Goal: Task Accomplishment & Management: Use online tool/utility

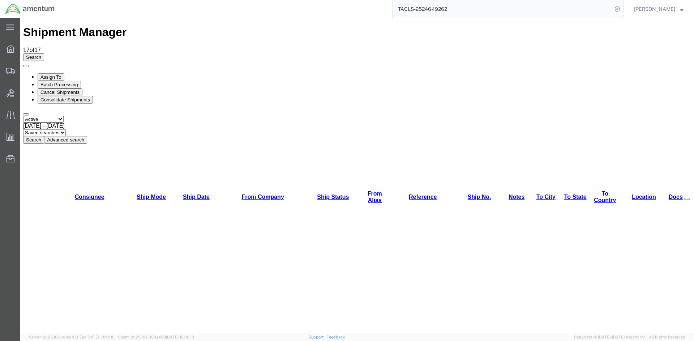
click at [44, 136] on button "Search" at bounding box center [33, 140] width 21 height 8
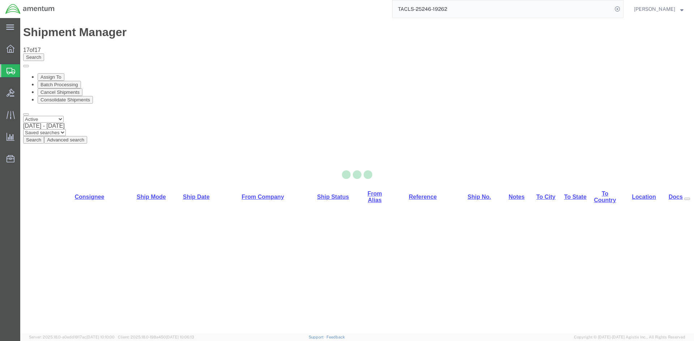
select select "42668"
select select "42737"
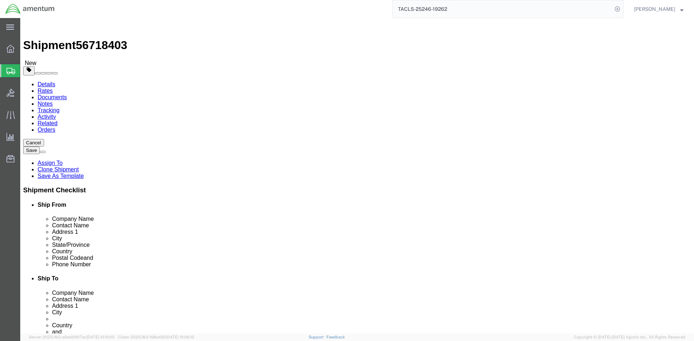
click link "Special Services"
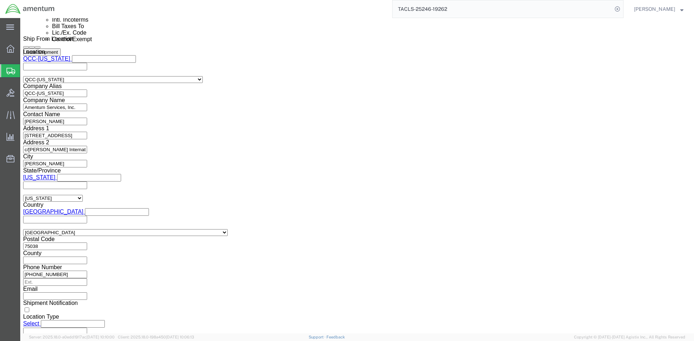
scroll to position [506, 0]
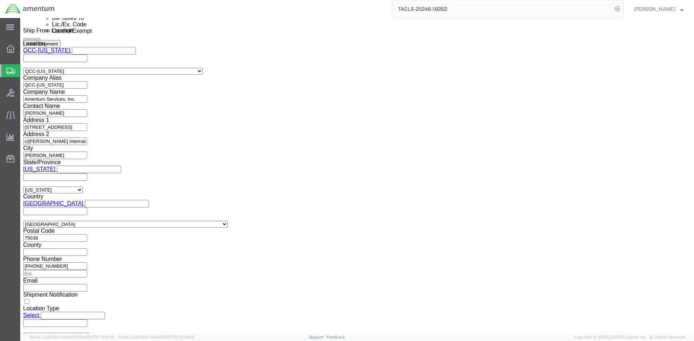
click select "Select AES-Direct EEI Carrier File EEI EEI Exempt"
select select "AESD"
click select "Select AES-Direct EEI Carrier File EEI EEI Exempt"
click button "Rate Shipment"
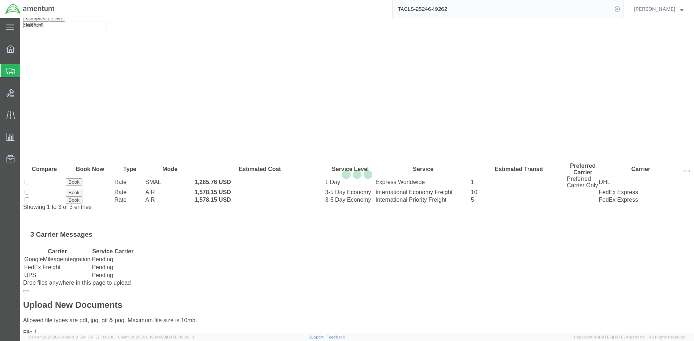
scroll to position [0, 0]
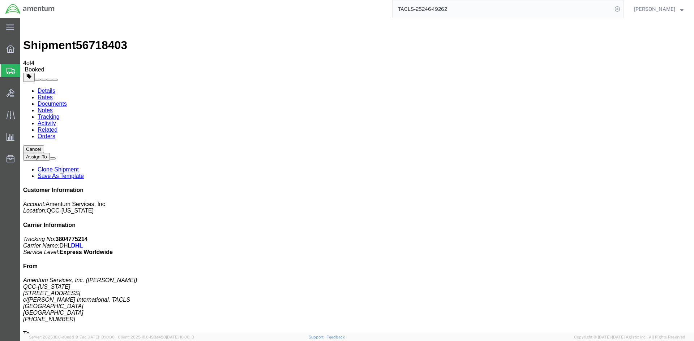
click at [12, 50] on icon at bounding box center [11, 49] width 8 height 8
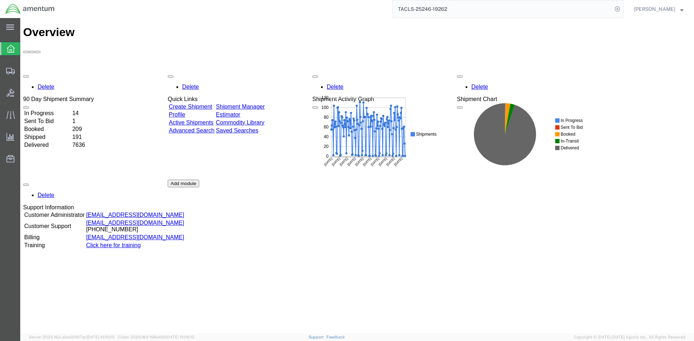
click at [250, 104] on link "Shipment Manager" at bounding box center [240, 107] width 49 height 6
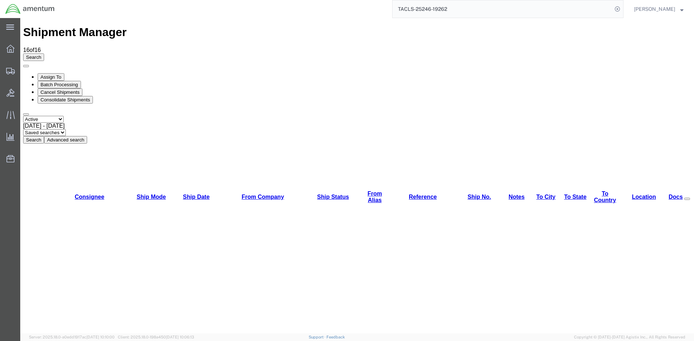
click at [44, 136] on button "Search" at bounding box center [33, 140] width 21 height 8
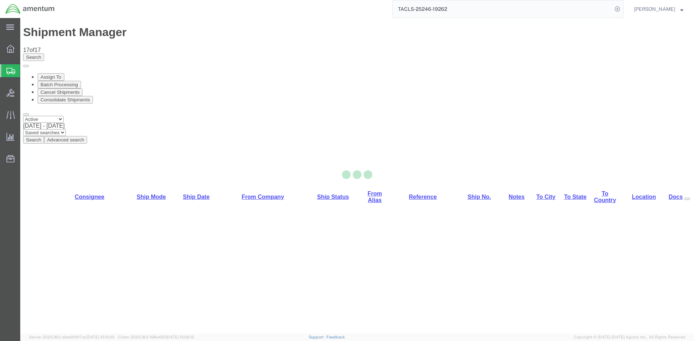
select select "42668"
select select "42739"
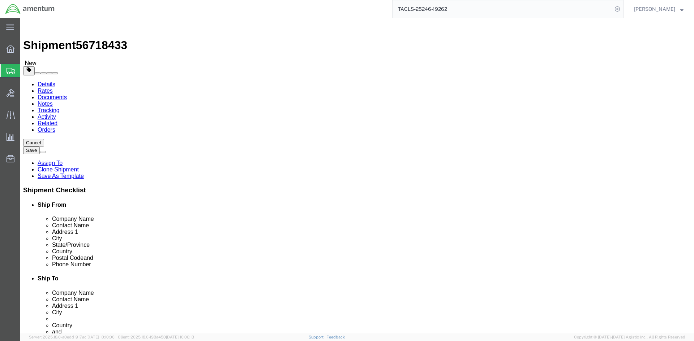
click link "Special Services"
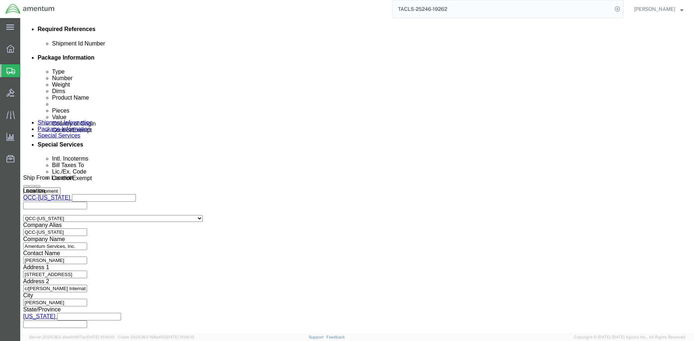
scroll to position [506, 0]
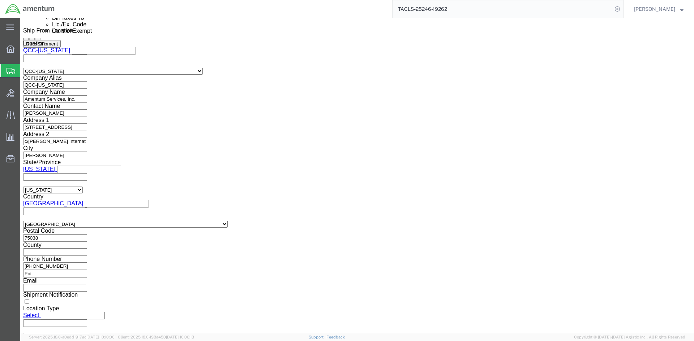
drag, startPoint x: 368, startPoint y: 198, endPoint x: 370, endPoint y: 202, distance: 4.4
click select "Select AES-Direct EEI Carrier File EEI EEI Exempt"
select select "AESD"
click select "Select AES-Direct EEI Carrier File EEI EEI Exempt"
click button "Rate Shipment"
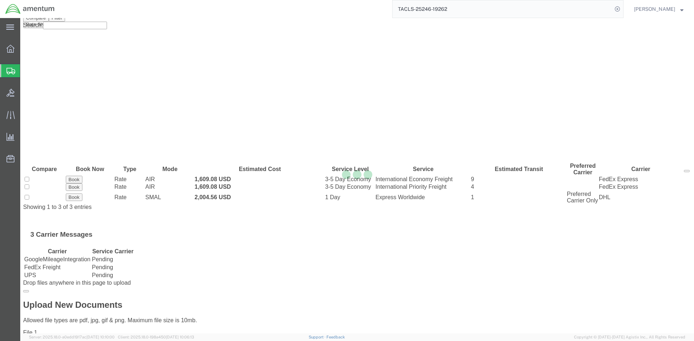
scroll to position [0, 0]
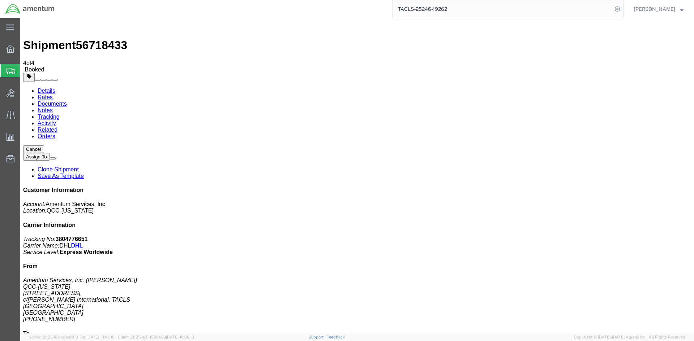
drag, startPoint x: 299, startPoint y: 141, endPoint x: 27, endPoint y: 162, distance: 273.5
drag, startPoint x: 32, startPoint y: 48, endPoint x: 1, endPoint y: 48, distance: 30.7
click at [25, 49] on span "Overview" at bounding box center [22, 49] width 5 height 14
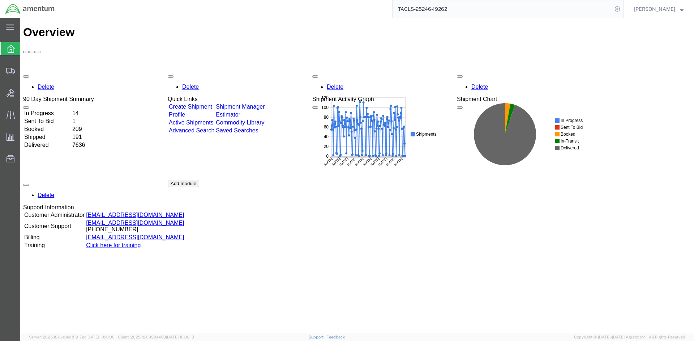
click at [259, 72] on div "Delete 90 Day Shipment Summary In Progress 14 Sent To Bid 1 Booked 209 Shipped …" at bounding box center [357, 180] width 668 height 217
click at [259, 104] on link "Shipment Manager" at bounding box center [240, 107] width 49 height 6
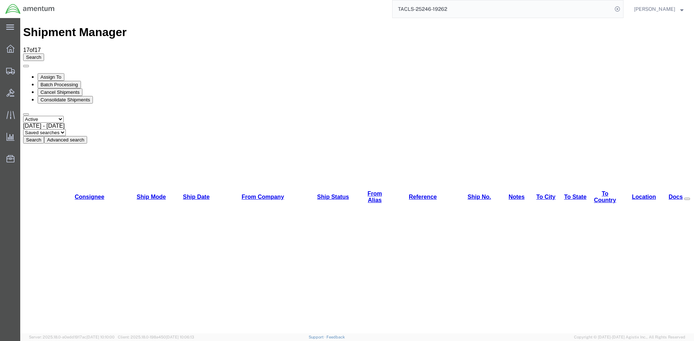
click at [44, 136] on button "Search" at bounding box center [33, 140] width 21 height 8
drag, startPoint x: 25, startPoint y: 85, endPoint x: 455, endPoint y: 85, distance: 429.9
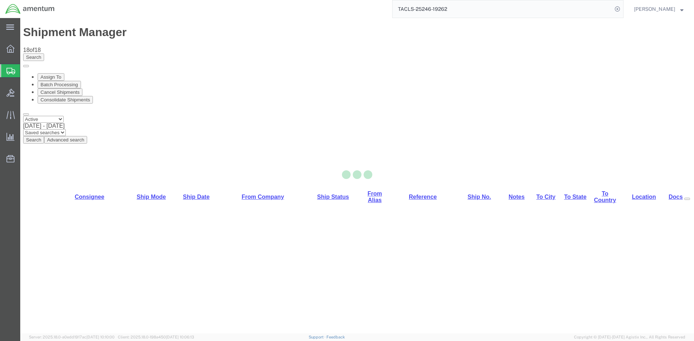
select select "42668"
select select "42721"
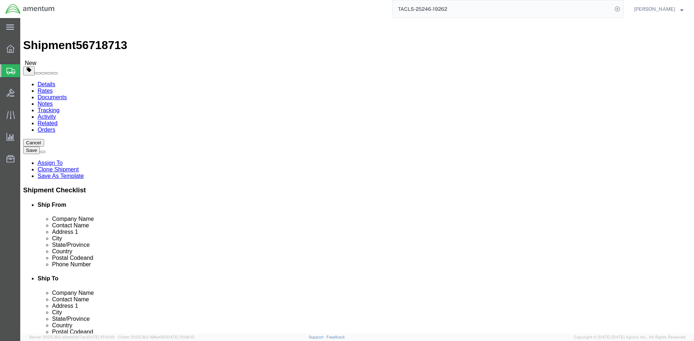
click button "Rate Shipment"
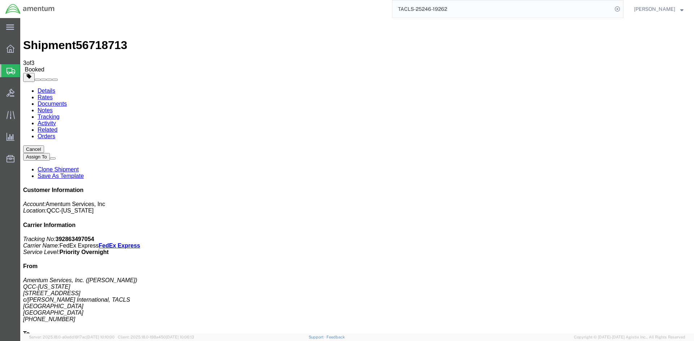
drag, startPoint x: 256, startPoint y: 129, endPoint x: 291, endPoint y: 128, distance: 34.3
copy td "392863497054"
drag, startPoint x: 303, startPoint y: 130, endPoint x: 24, endPoint y: 138, distance: 279.0
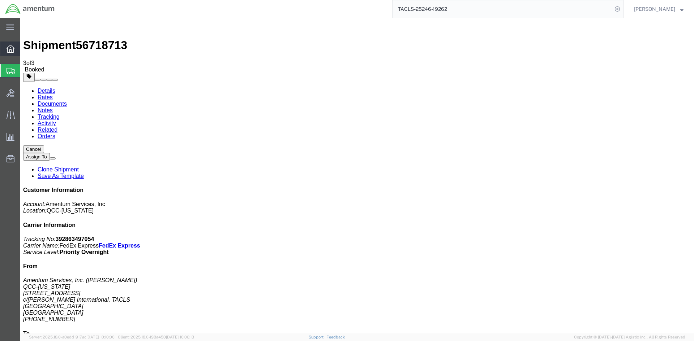
click at [25, 49] on span "Overview" at bounding box center [22, 49] width 5 height 14
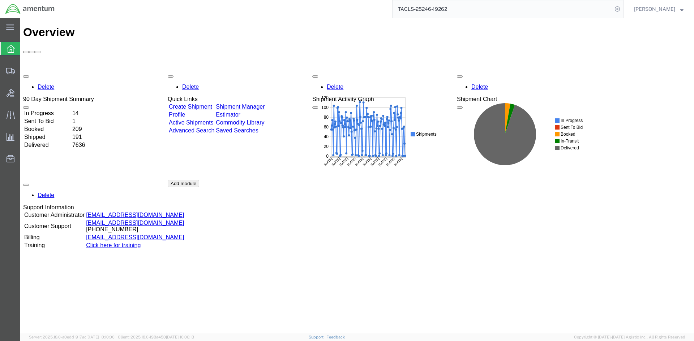
click at [263, 104] on link "Shipment Manager" at bounding box center [240, 107] width 49 height 6
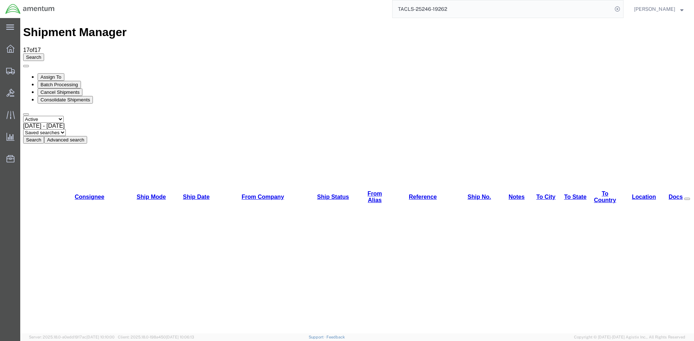
click at [44, 136] on button "Search" at bounding box center [33, 140] width 21 height 8
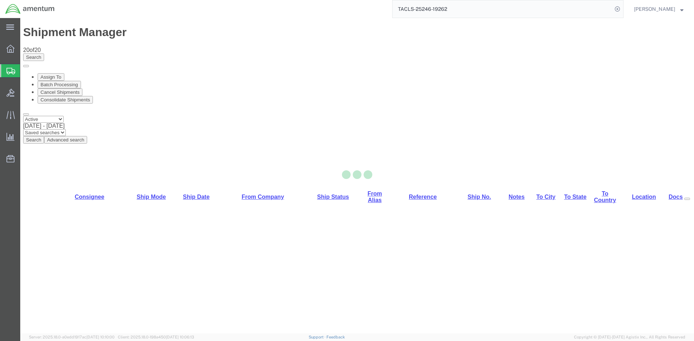
select select "42668"
select select "42715"
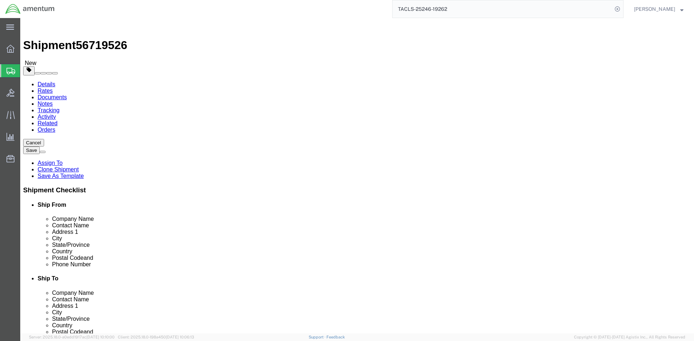
click button "Rate Shipment"
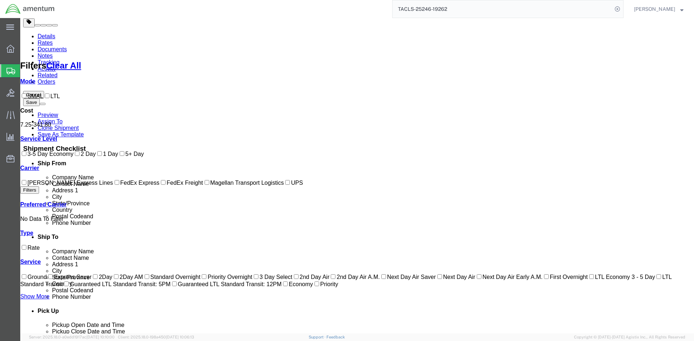
scroll to position [72, 0]
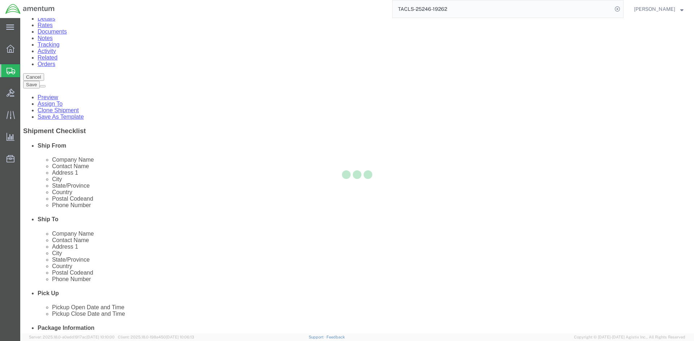
scroll to position [0, 0]
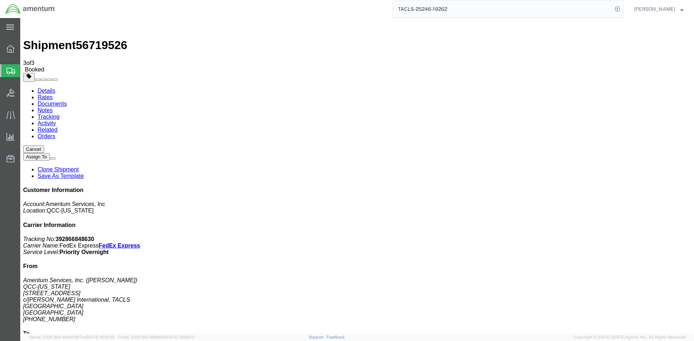
drag, startPoint x: 257, startPoint y: 128, endPoint x: 291, endPoint y: 129, distance: 34.0
copy td "392866848630"
drag, startPoint x: 303, startPoint y: 129, endPoint x: 21, endPoint y: 135, distance: 282.6
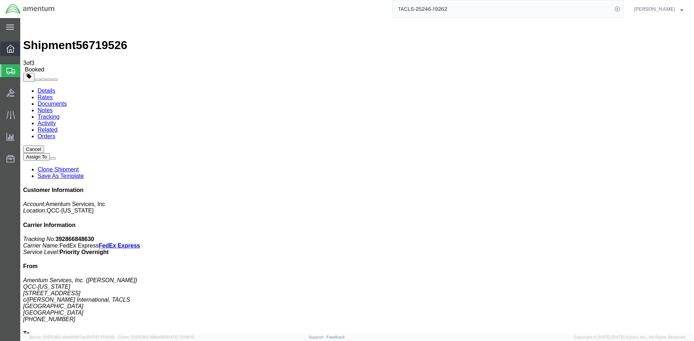
click at [25, 51] on span "Overview" at bounding box center [22, 49] width 5 height 14
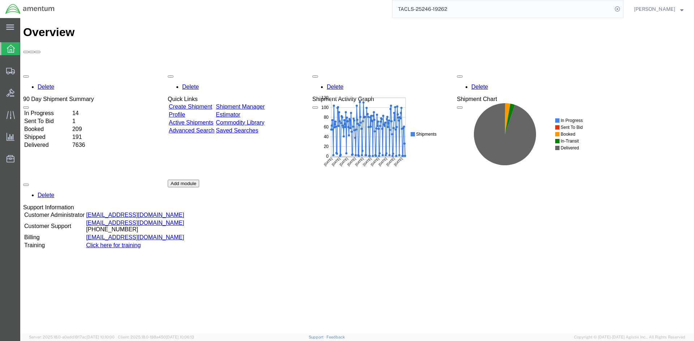
drag, startPoint x: 35, startPoint y: 47, endPoint x: 290, endPoint y: 68, distance: 255.9
click at [264, 104] on link "Shipment Manager" at bounding box center [240, 107] width 49 height 6
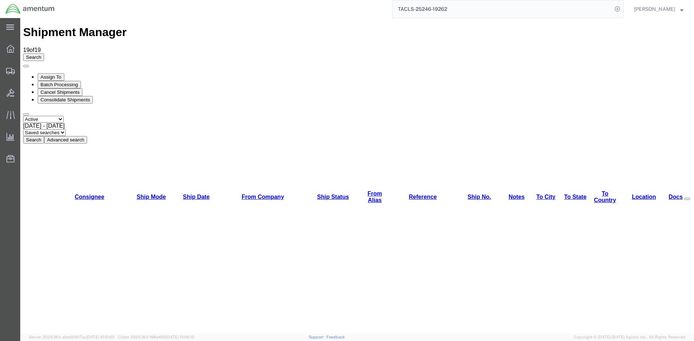
drag, startPoint x: 223, startPoint y: 47, endPoint x: 87, endPoint y: 60, distance: 135.7
click at [44, 136] on button "Search" at bounding box center [33, 140] width 21 height 8
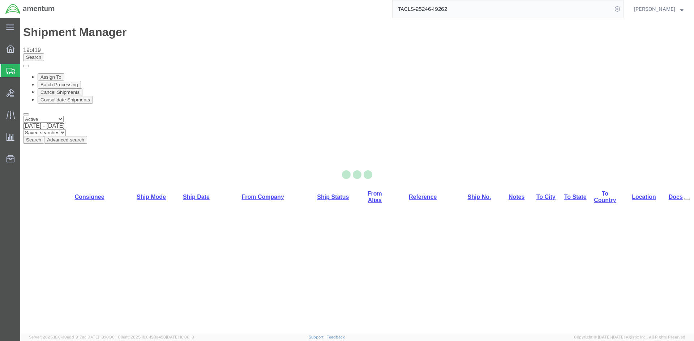
select select "42668"
select select "42719"
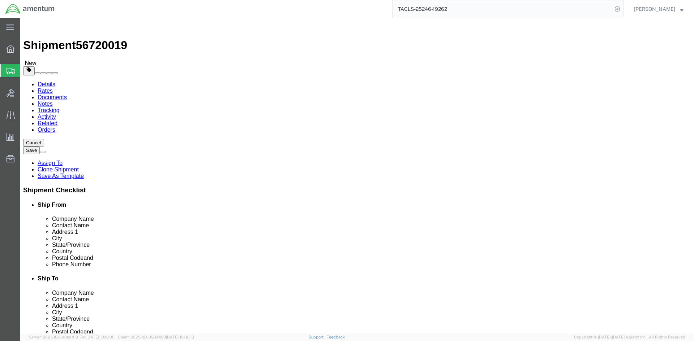
click button "Rate Shipment"
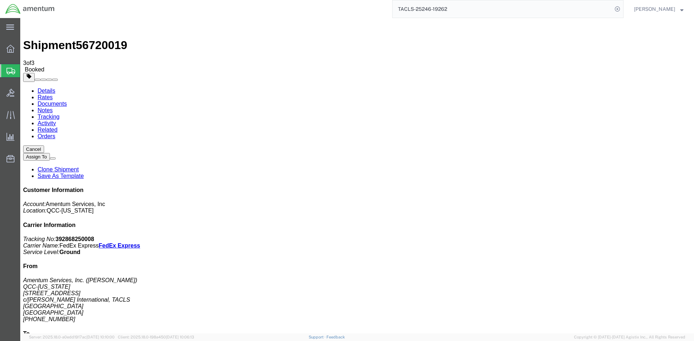
drag, startPoint x: 256, startPoint y: 128, endPoint x: 293, endPoint y: 129, distance: 37.2
click at [11, 51] on icon at bounding box center [11, 49] width 8 height 8
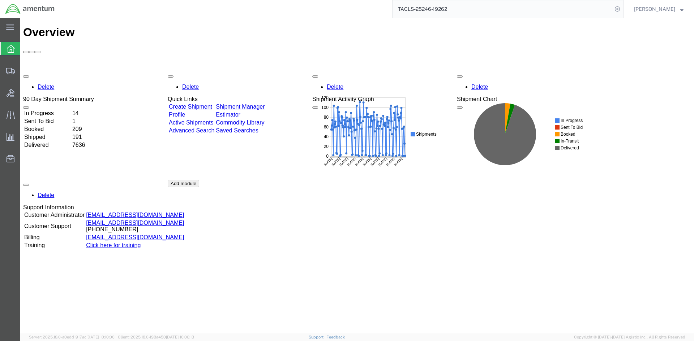
click at [256, 104] on link "Shipment Manager" at bounding box center [240, 107] width 49 height 6
